Goal: Information Seeking & Learning: Ask a question

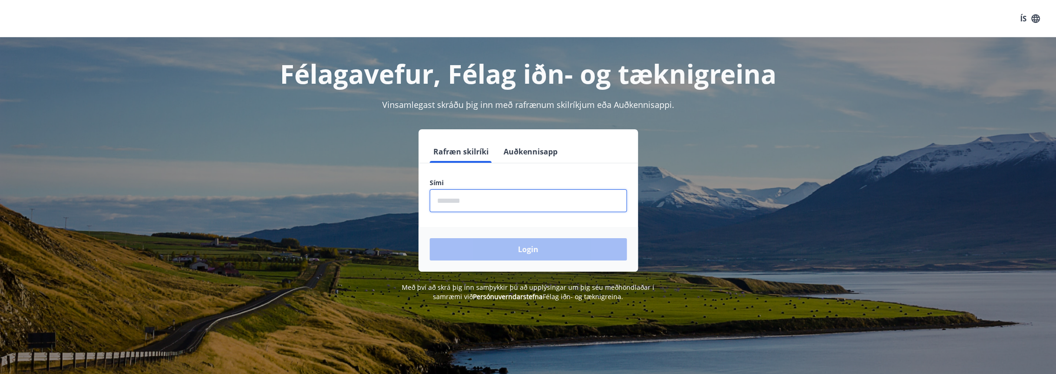
click at [545, 208] on input "phone" at bounding box center [528, 200] width 197 height 23
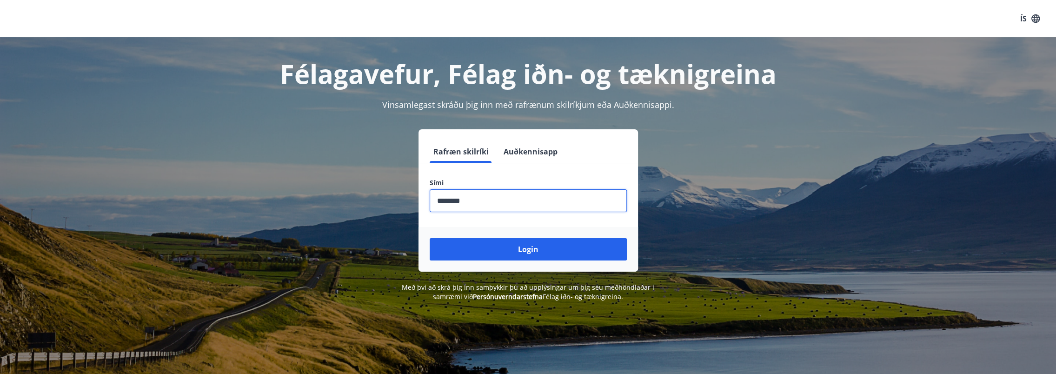
type input "********"
click at [430, 238] on button "Login" at bounding box center [528, 249] width 197 height 22
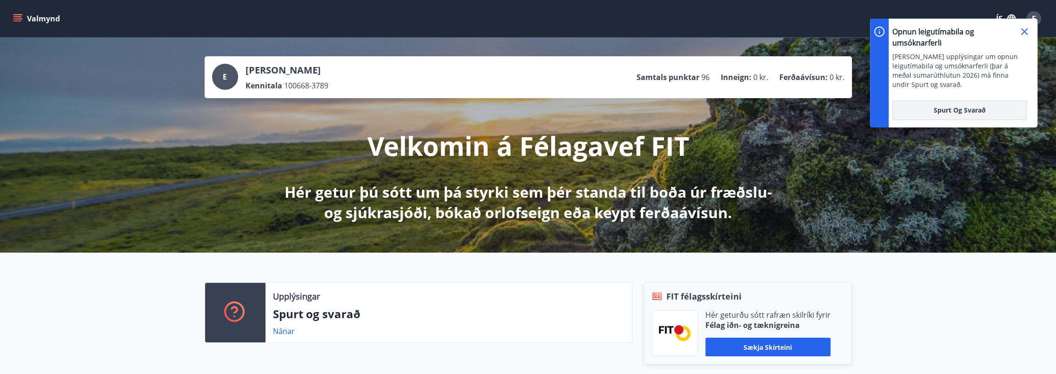
click at [962, 105] on button "Spurt og Svarað" at bounding box center [959, 110] width 134 height 20
click at [1024, 32] on icon at bounding box center [1024, 31] width 1 height 1
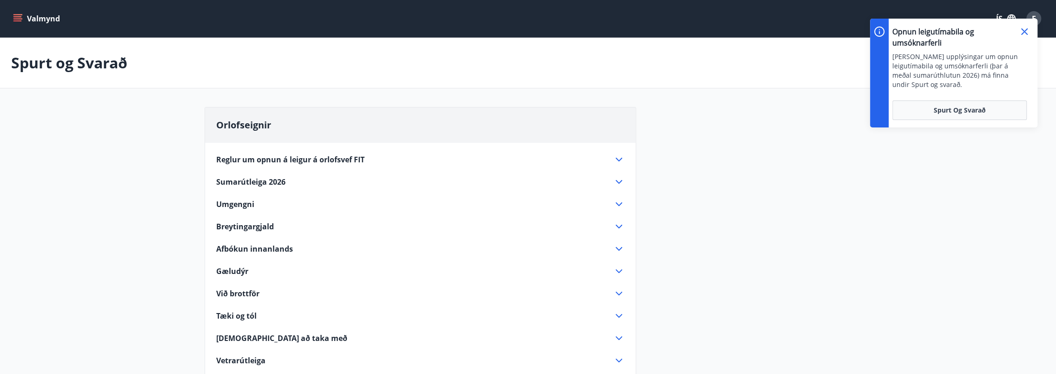
click at [252, 179] on span "Sumarútleiga 2026" at bounding box center [250, 182] width 69 height 10
